Goal: Task Accomplishment & Management: Manage account settings

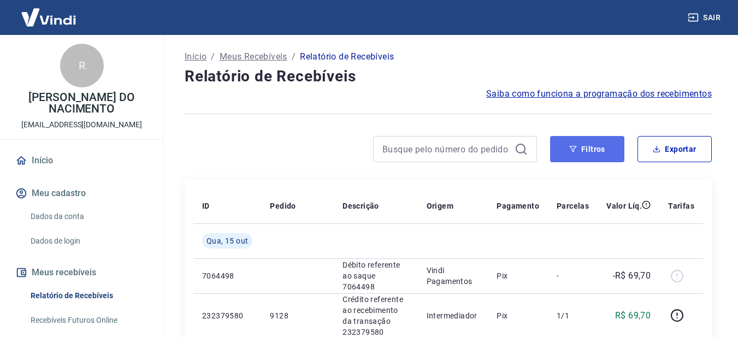
click at [597, 151] on button "Filtros" at bounding box center [587, 149] width 74 height 26
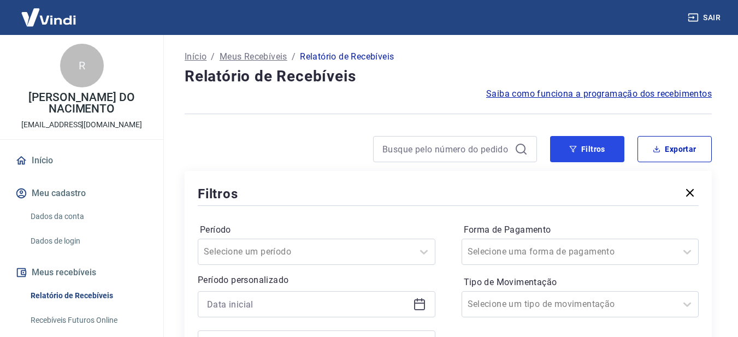
scroll to position [164, 0]
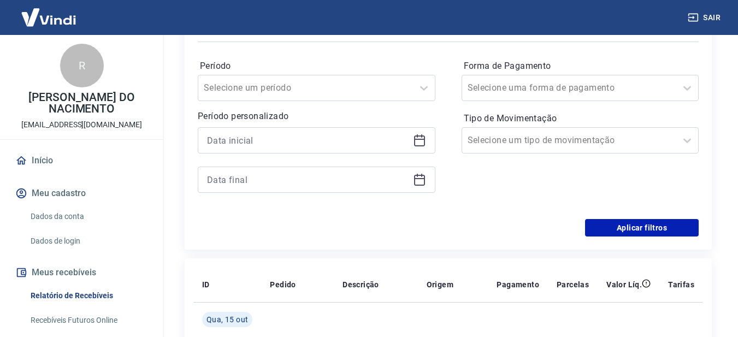
click at [419, 144] on icon at bounding box center [419, 140] width 13 height 13
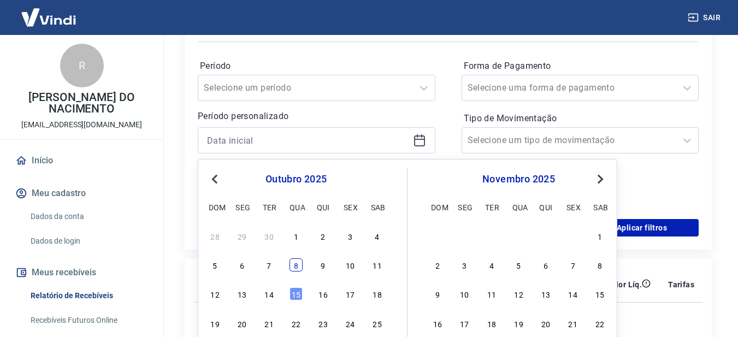
click at [292, 266] on div "8" at bounding box center [296, 264] width 13 height 13
type input "[DATE]"
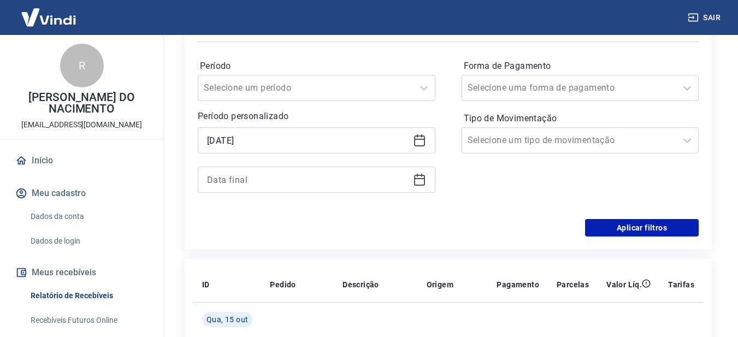
click at [409, 174] on div at bounding box center [317, 180] width 238 height 26
click at [415, 179] on icon at bounding box center [419, 178] width 11 height 1
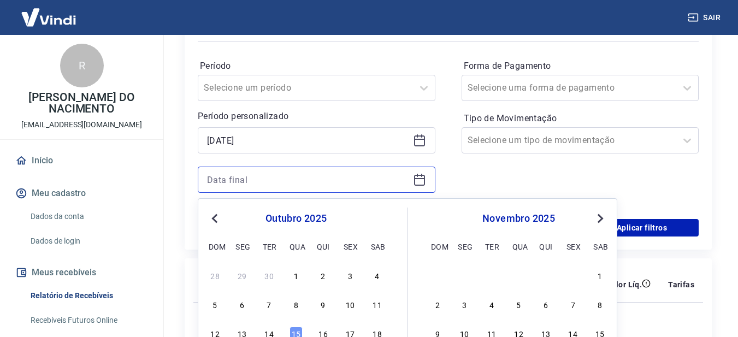
scroll to position [273, 0]
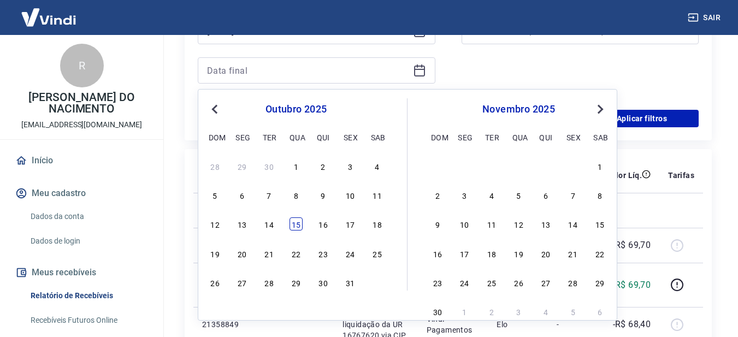
click at [292, 220] on div "15" at bounding box center [296, 224] width 13 height 13
type input "[DATE]"
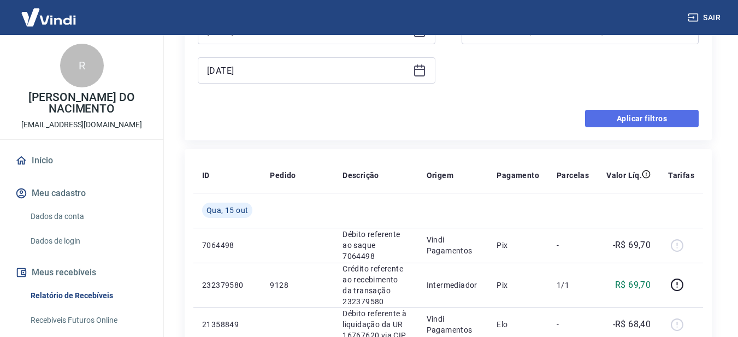
click at [639, 116] on button "Aplicar filtros" at bounding box center [642, 118] width 114 height 17
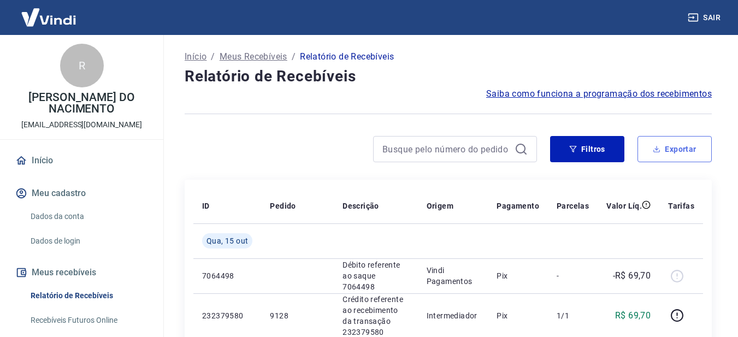
click at [704, 151] on button "Exportar" at bounding box center [675, 149] width 74 height 26
type input "[DATE]"
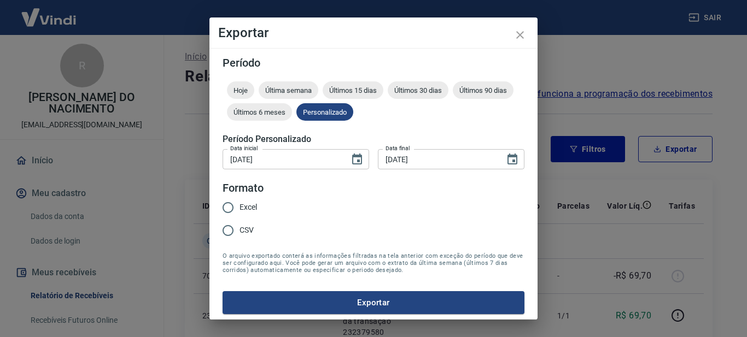
click at [249, 203] on span "Excel" at bounding box center [247, 207] width 17 height 11
click at [239, 203] on input "Excel" at bounding box center [227, 207] width 23 height 23
radio input "true"
click at [396, 305] on button "Exportar" at bounding box center [373, 302] width 302 height 23
